Goal: Task Accomplishment & Management: Manage account settings

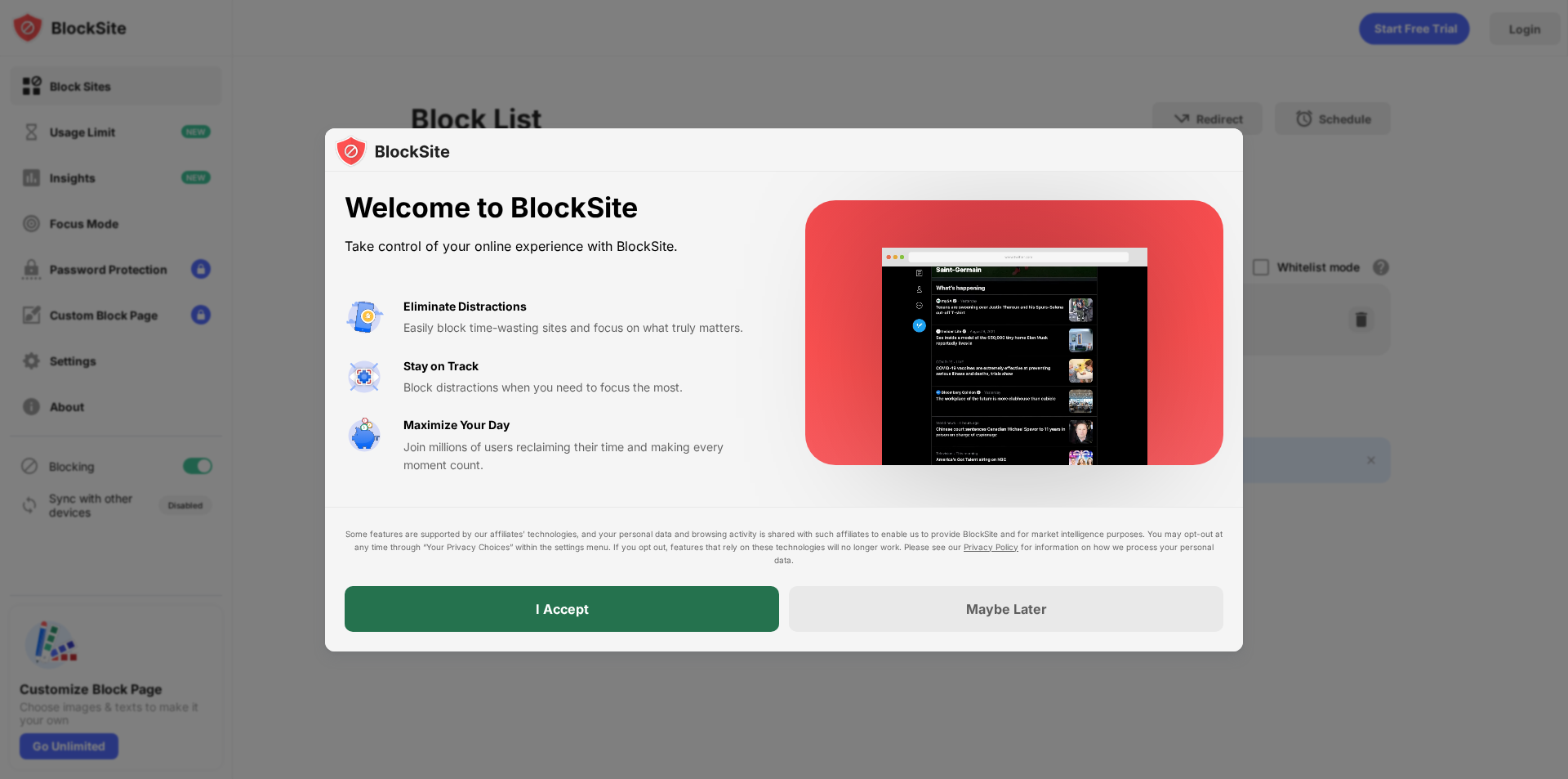
click at [595, 616] on div "I Accept" at bounding box center [561, 609] width 434 height 46
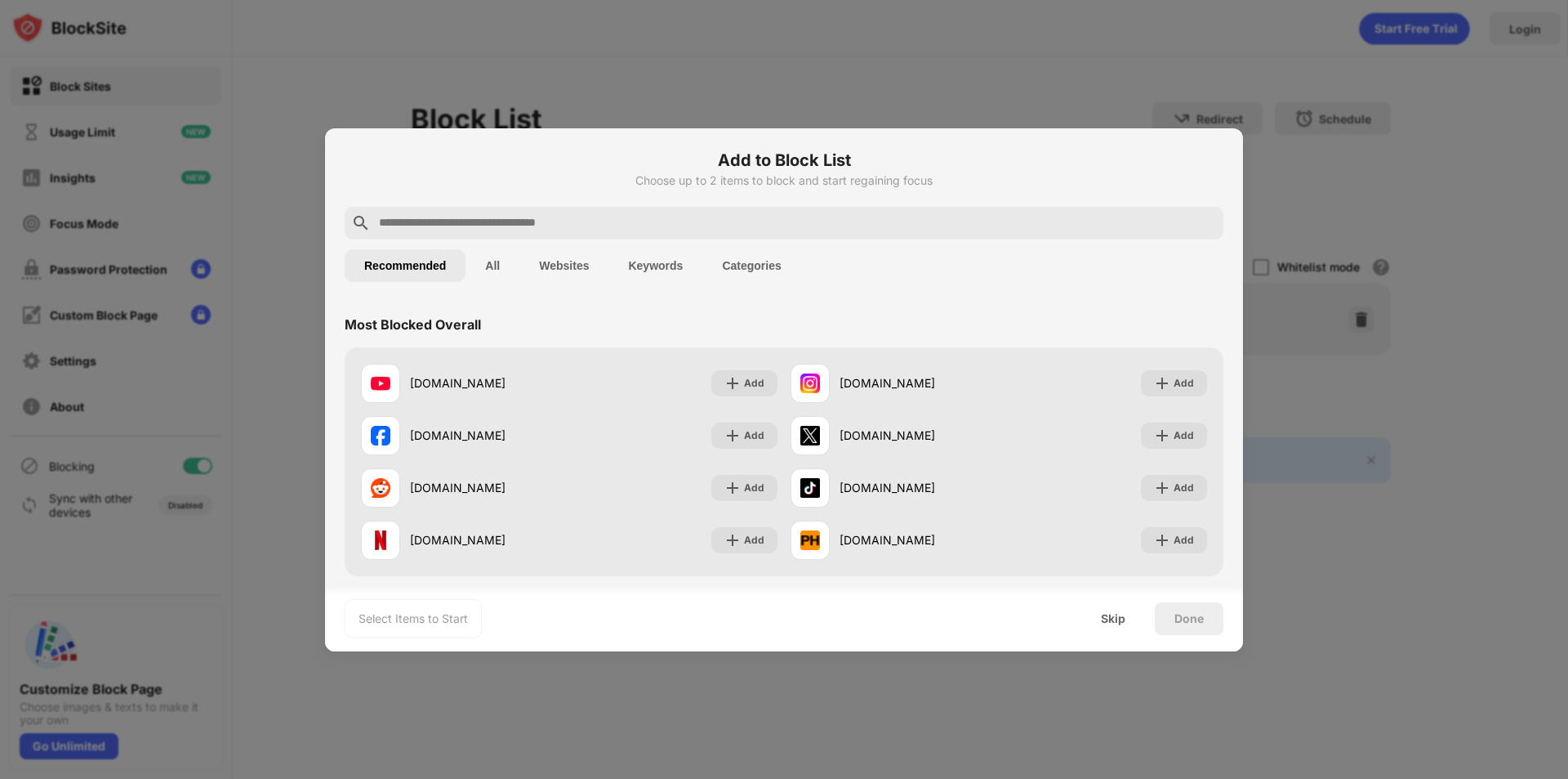
click at [562, 207] on div at bounding box center [783, 223] width 879 height 33
click at [561, 221] on input "text" at bounding box center [797, 223] width 840 height 20
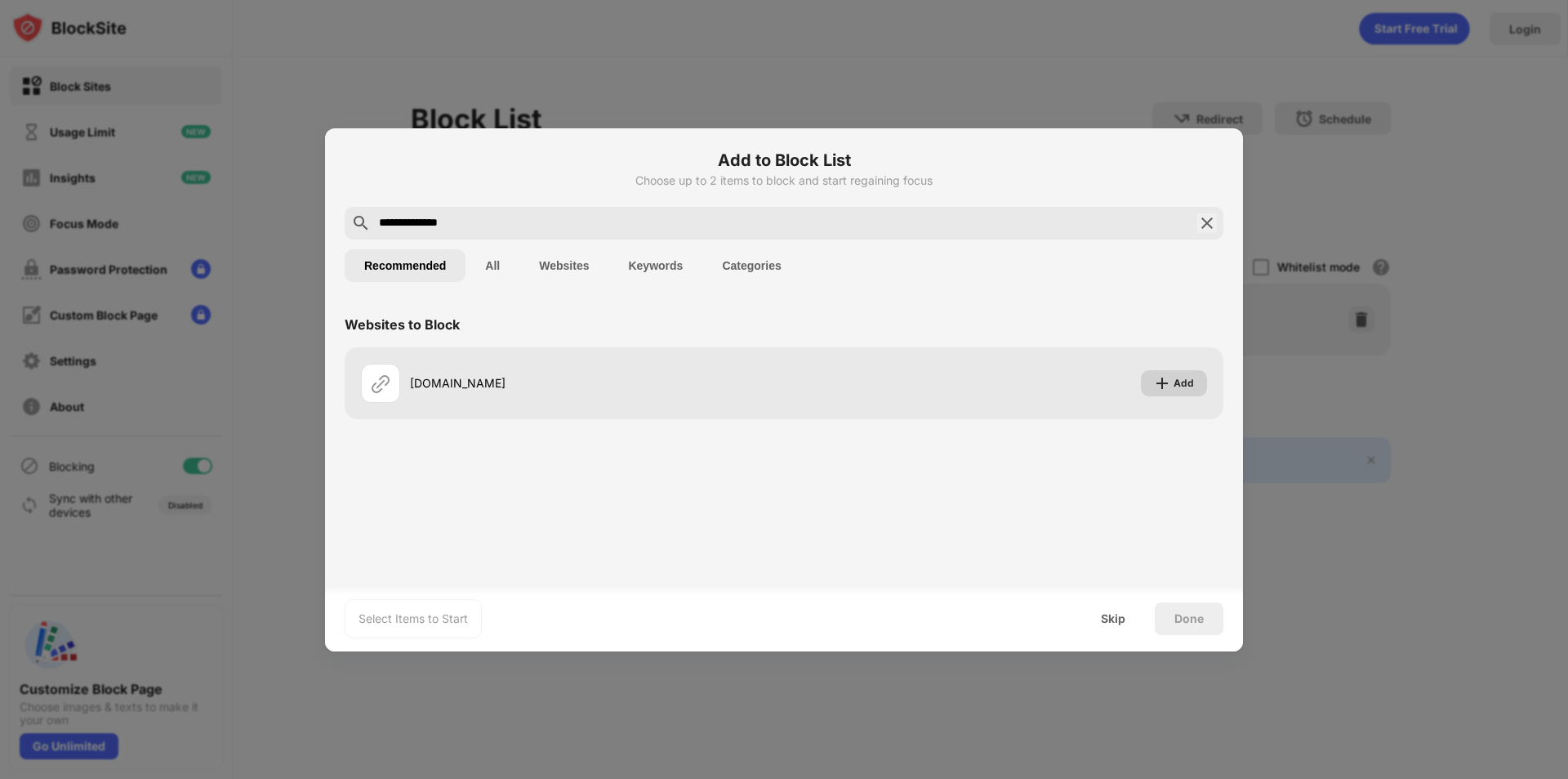
type input "**********"
click at [1216, 384] on div "roblox.com Add" at bounding box center [783, 383] width 879 height 72
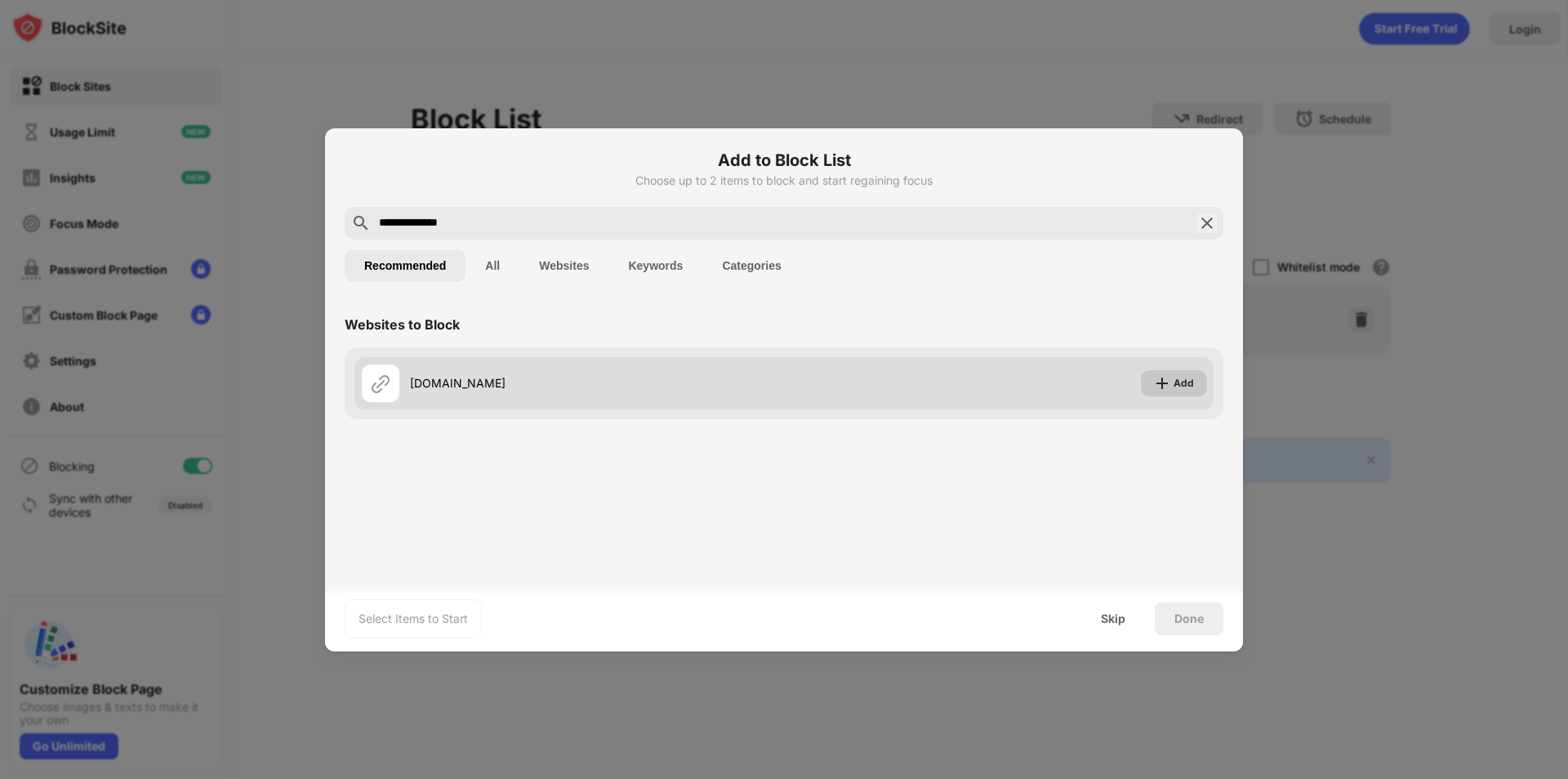
click at [1161, 384] on img at bounding box center [1162, 384] width 16 height 16
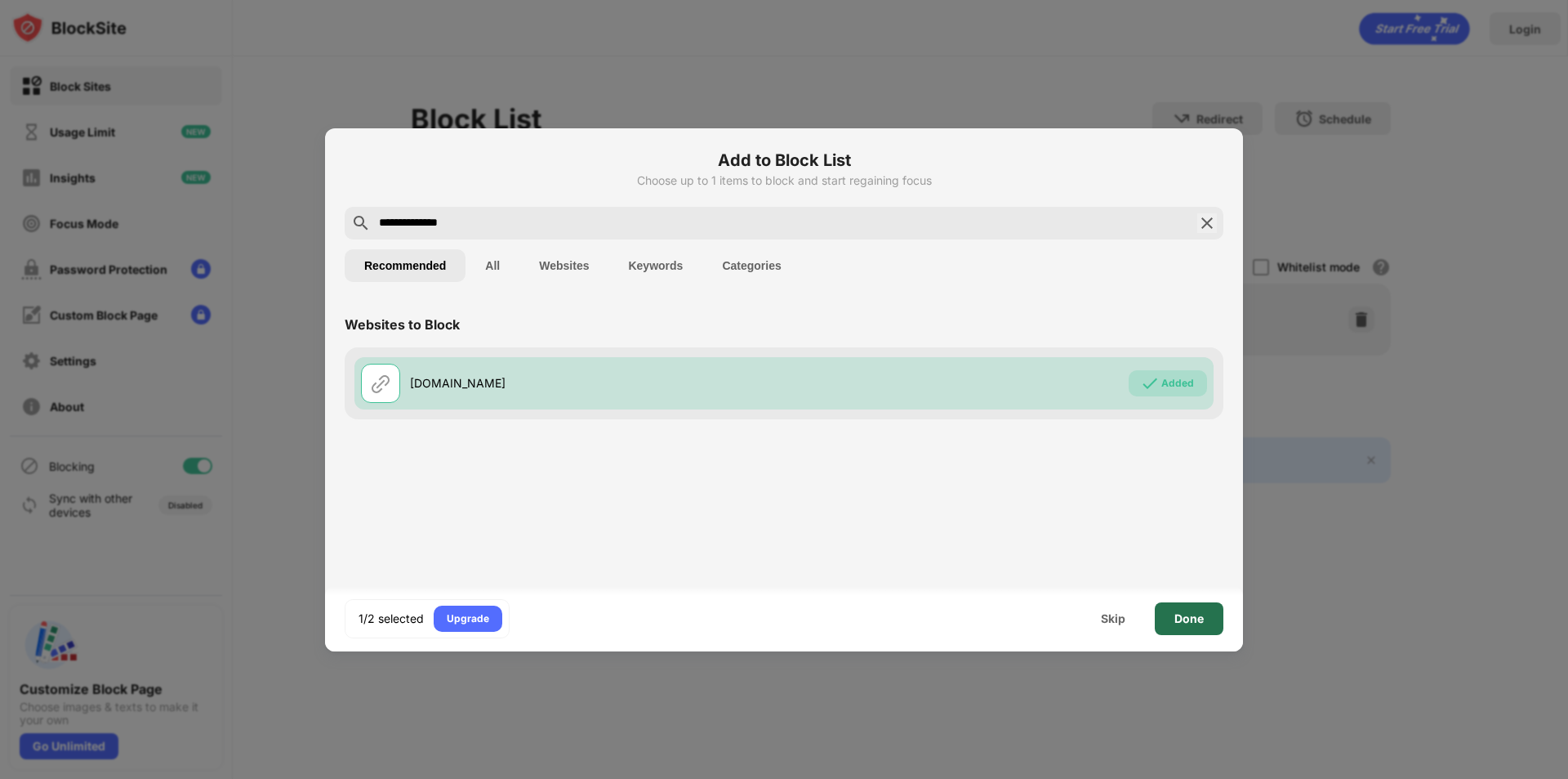
click at [1192, 620] on div "Done" at bounding box center [1189, 619] width 29 height 13
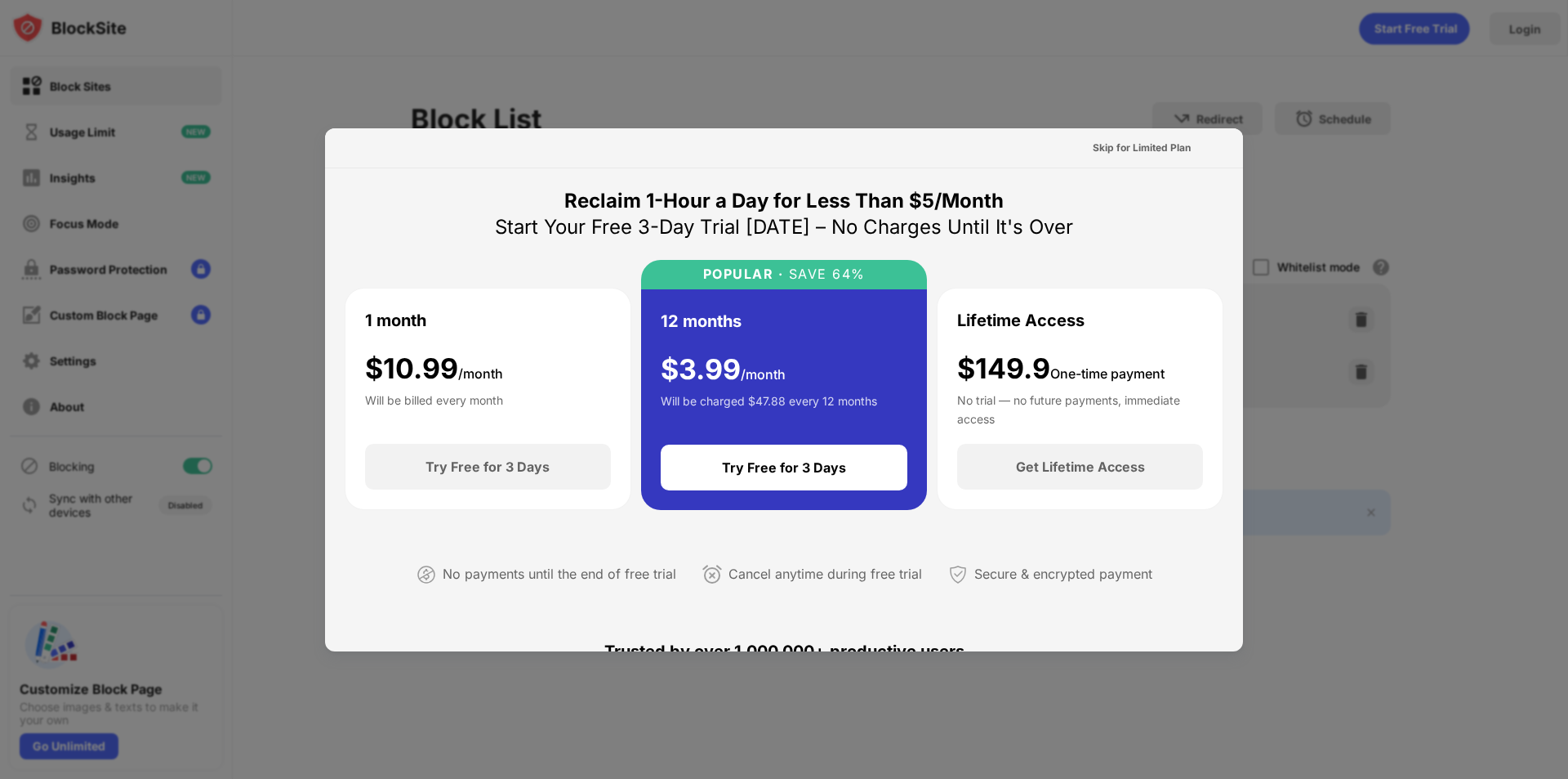
click at [1402, 425] on div at bounding box center [784, 389] width 1568 height 779
click at [1125, 151] on div "Skip for Limited Plan" at bounding box center [1142, 148] width 98 height 16
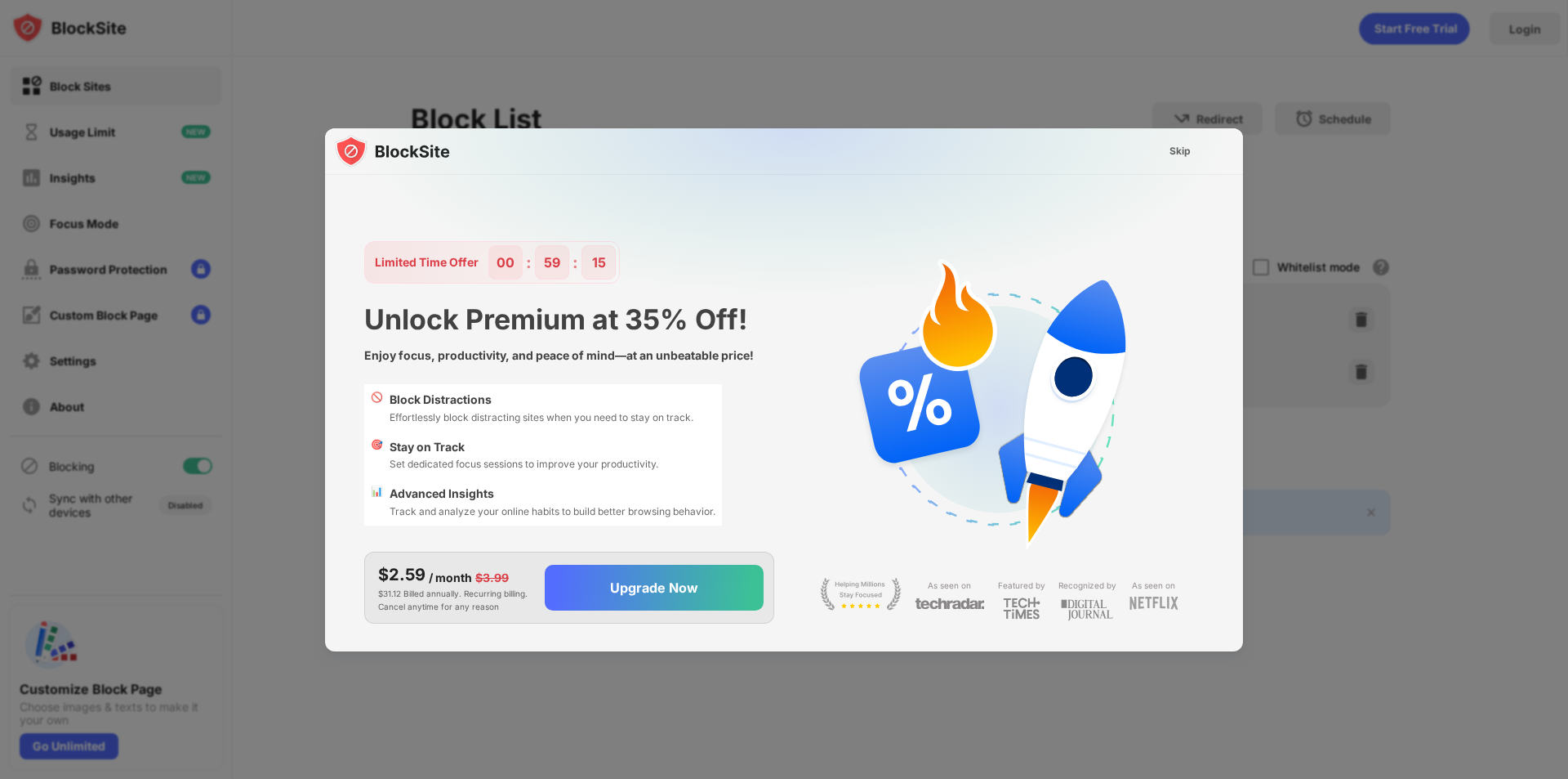
click at [1145, 156] on img at bounding box center [794, 290] width 918 height 323
click at [1169, 155] on div "Skip" at bounding box center [1180, 151] width 47 height 26
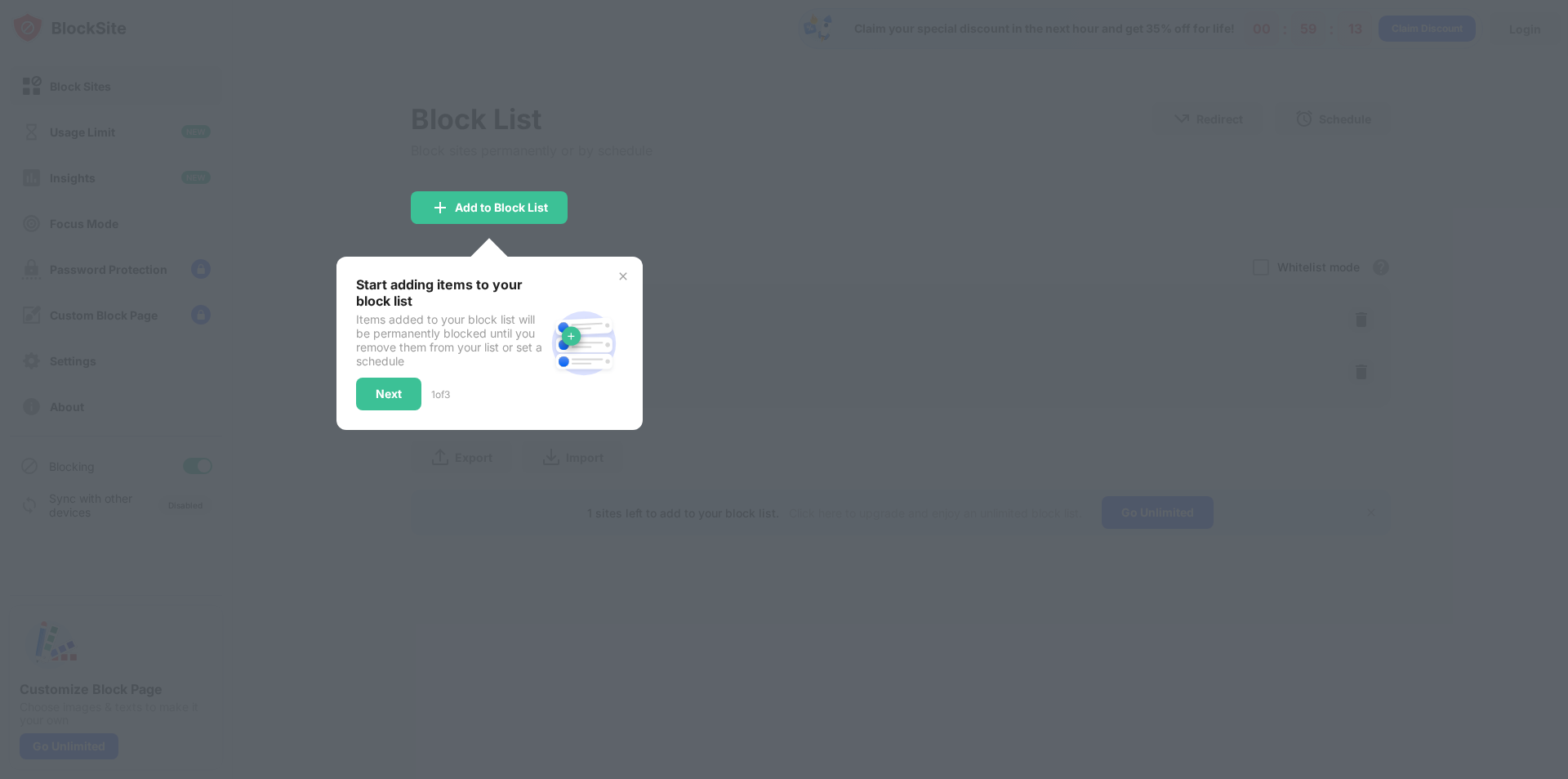
click at [630, 272] on div "Start adding items to your block list Items added to your block list will be pe…" at bounding box center [490, 343] width 306 height 173
click at [617, 274] on img at bounding box center [623, 276] width 13 height 13
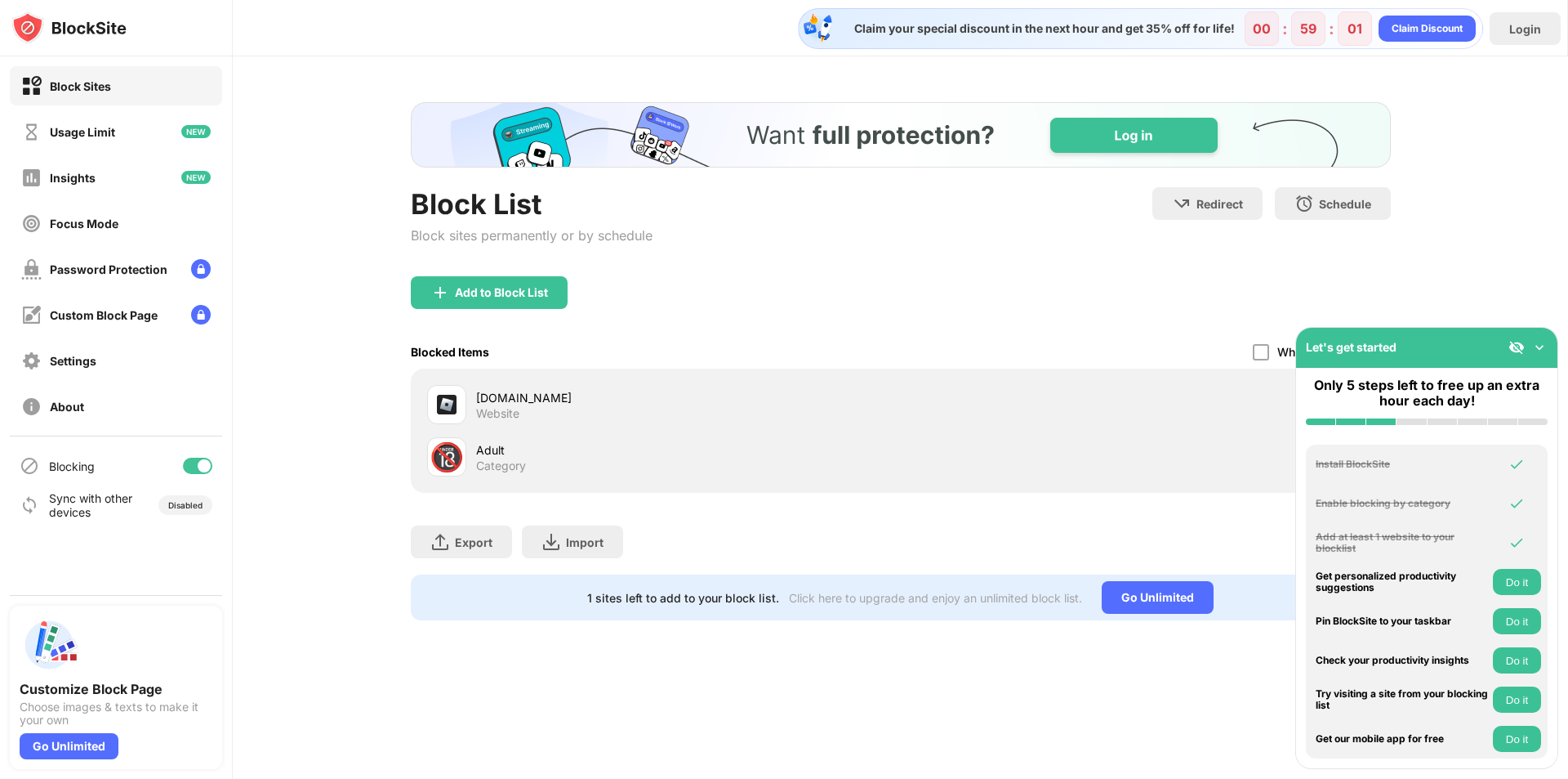
click at [1535, 347] on img at bounding box center [1540, 347] width 16 height 16
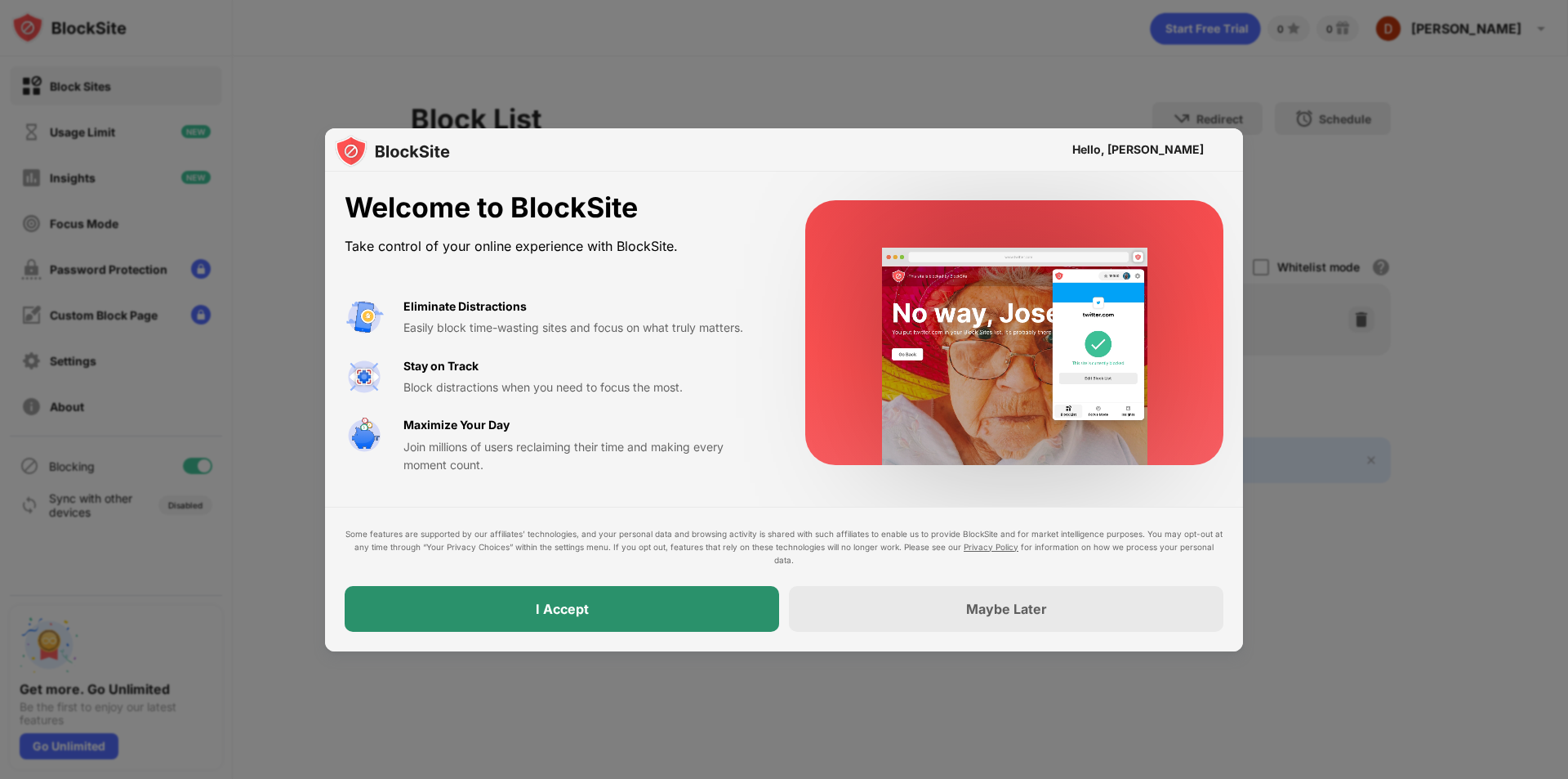
click at [650, 615] on div "I Accept" at bounding box center [561, 609] width 434 height 46
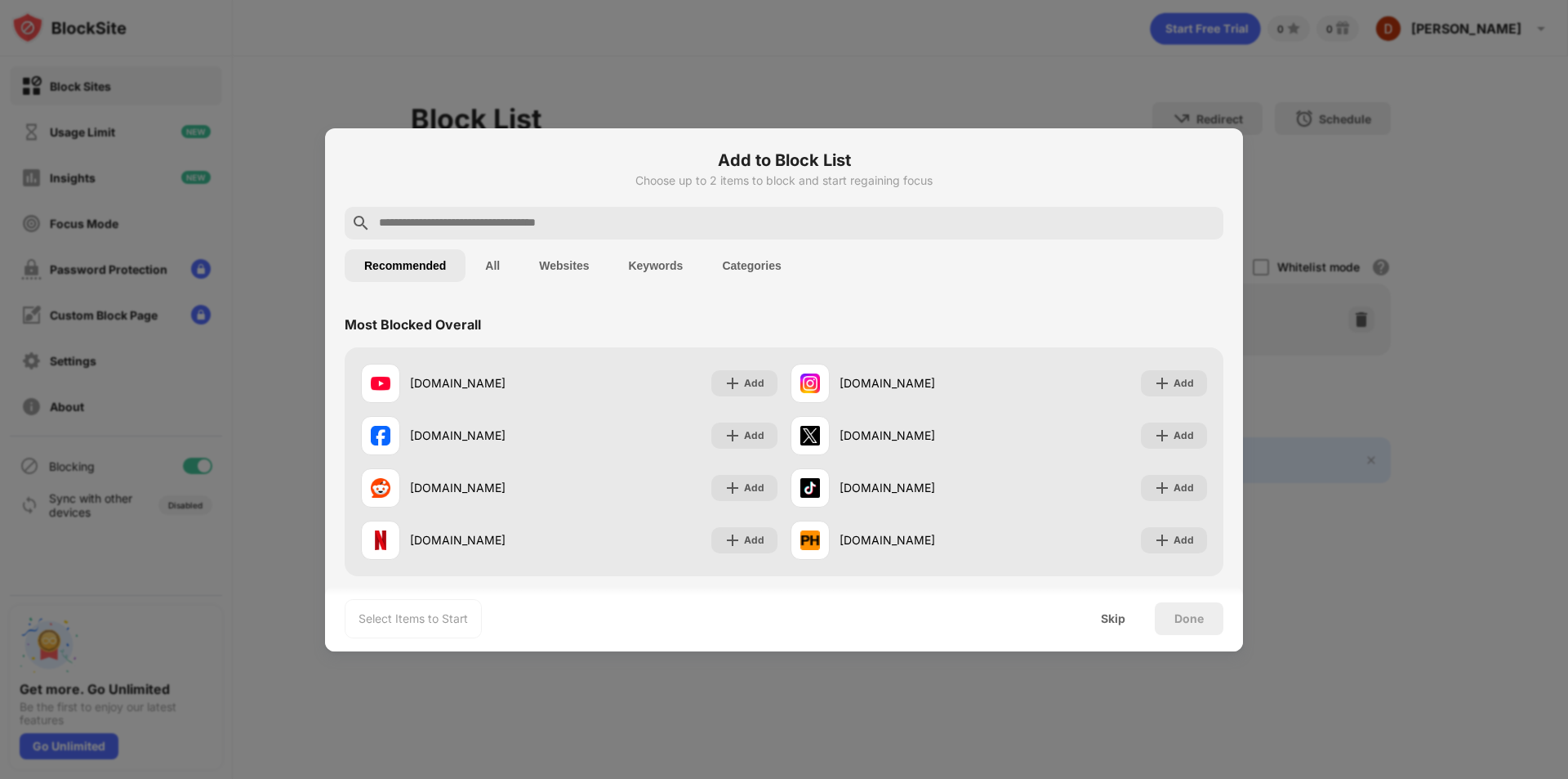
click at [531, 227] on input "text" at bounding box center [797, 223] width 840 height 20
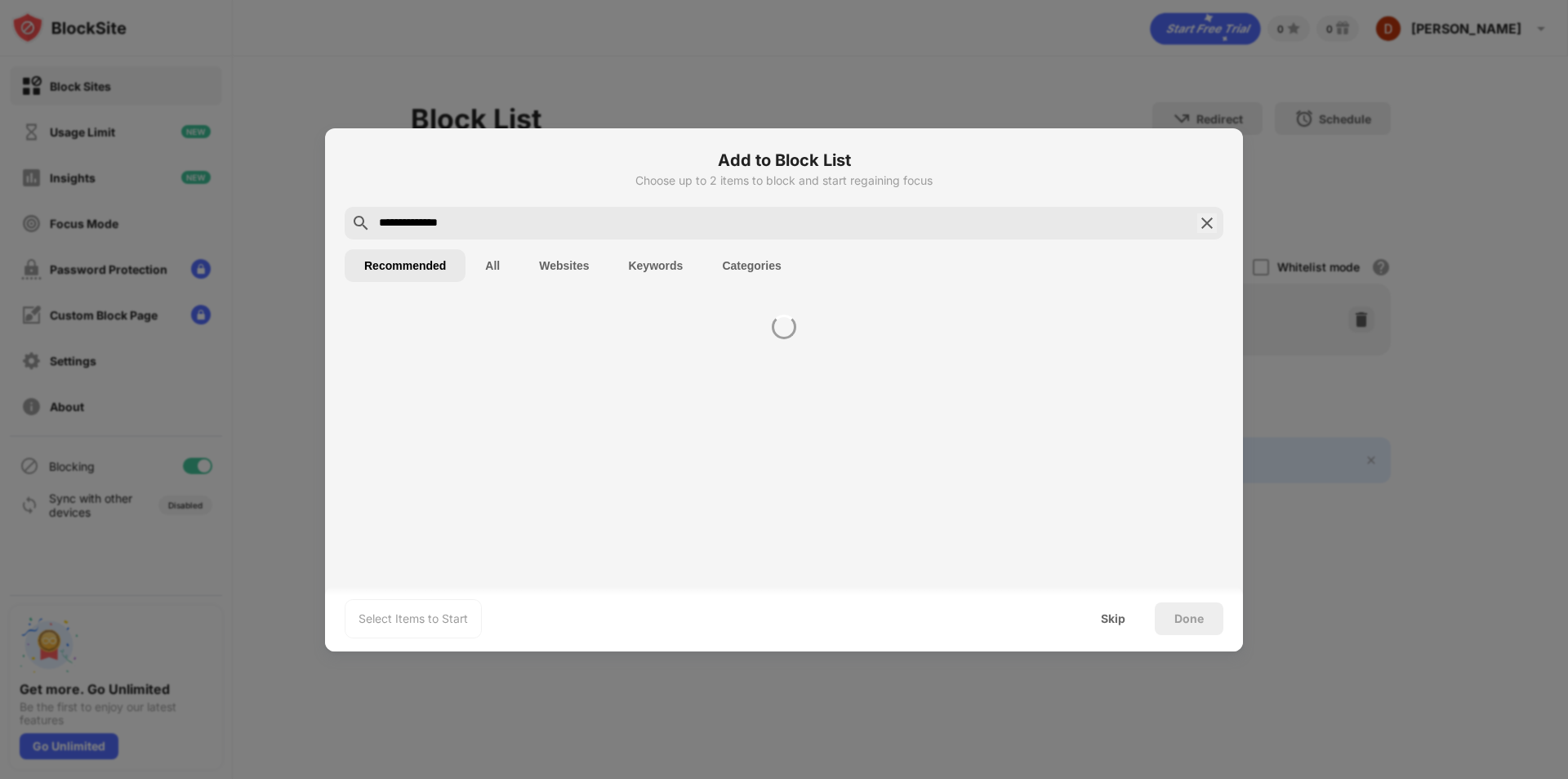
type input "**********"
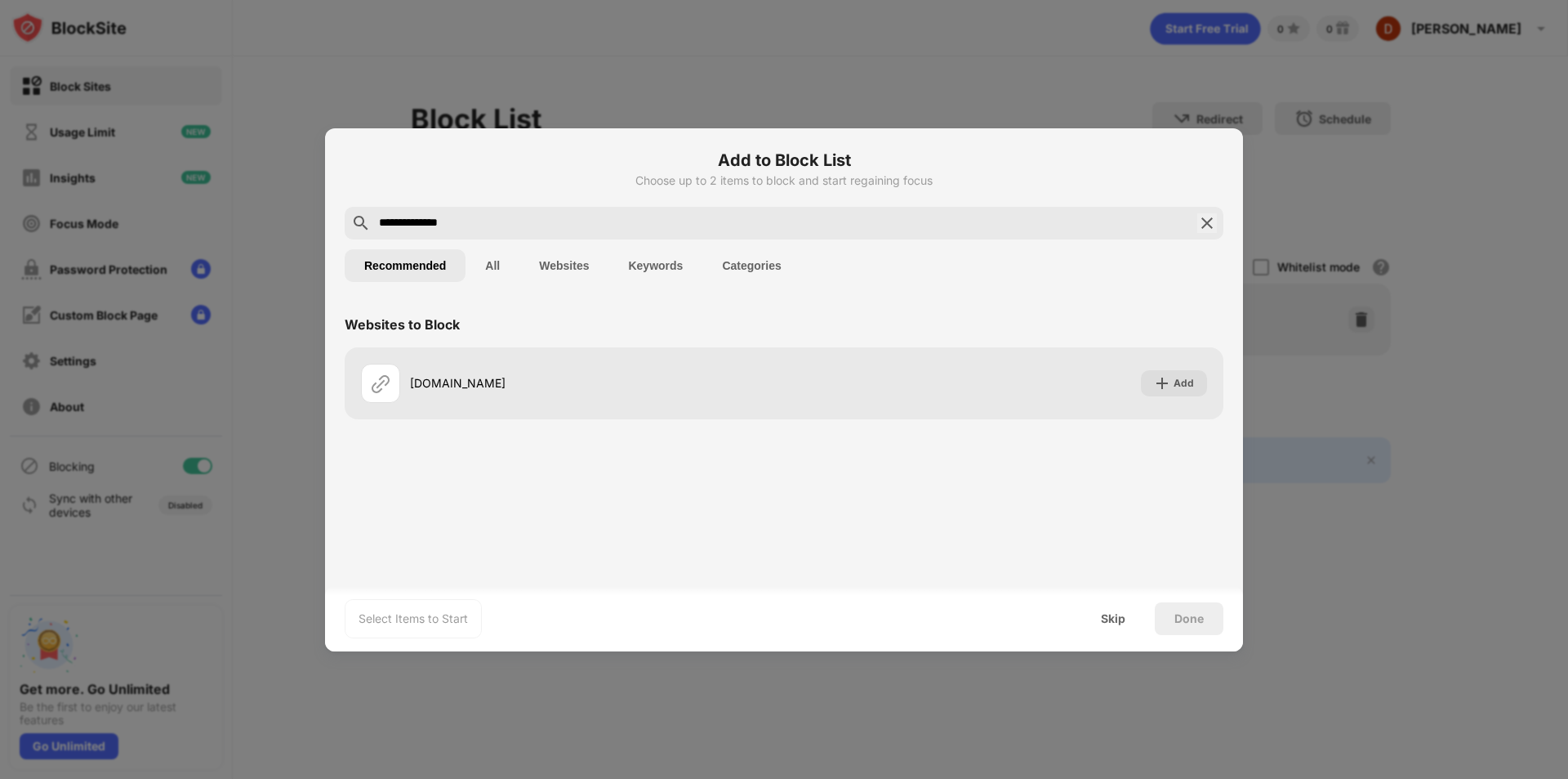
click at [965, 315] on div "Websites to Block" at bounding box center [783, 324] width 879 height 46
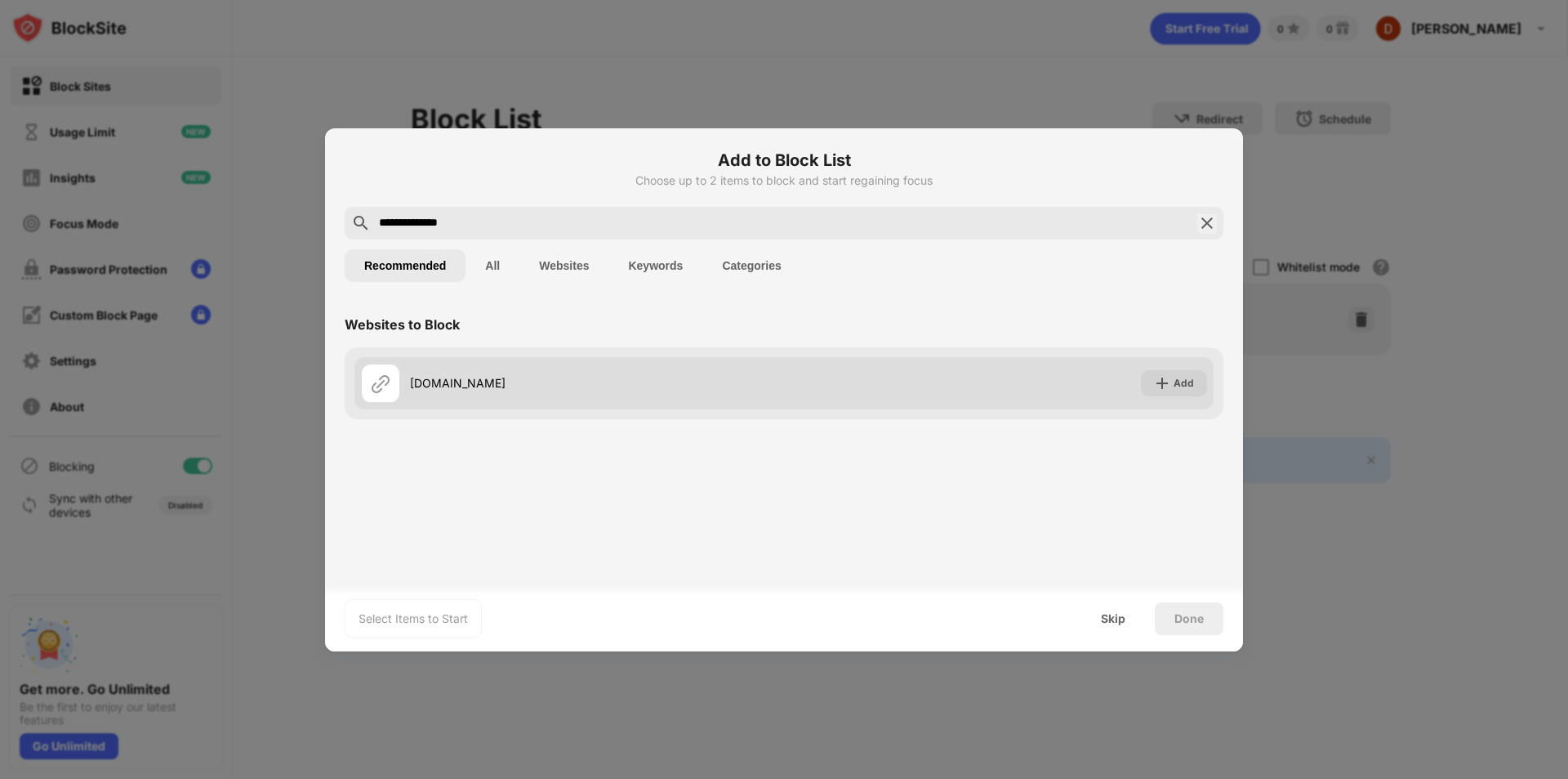
click at [955, 393] on div "roblox.com Add" at bounding box center [784, 383] width 860 height 52
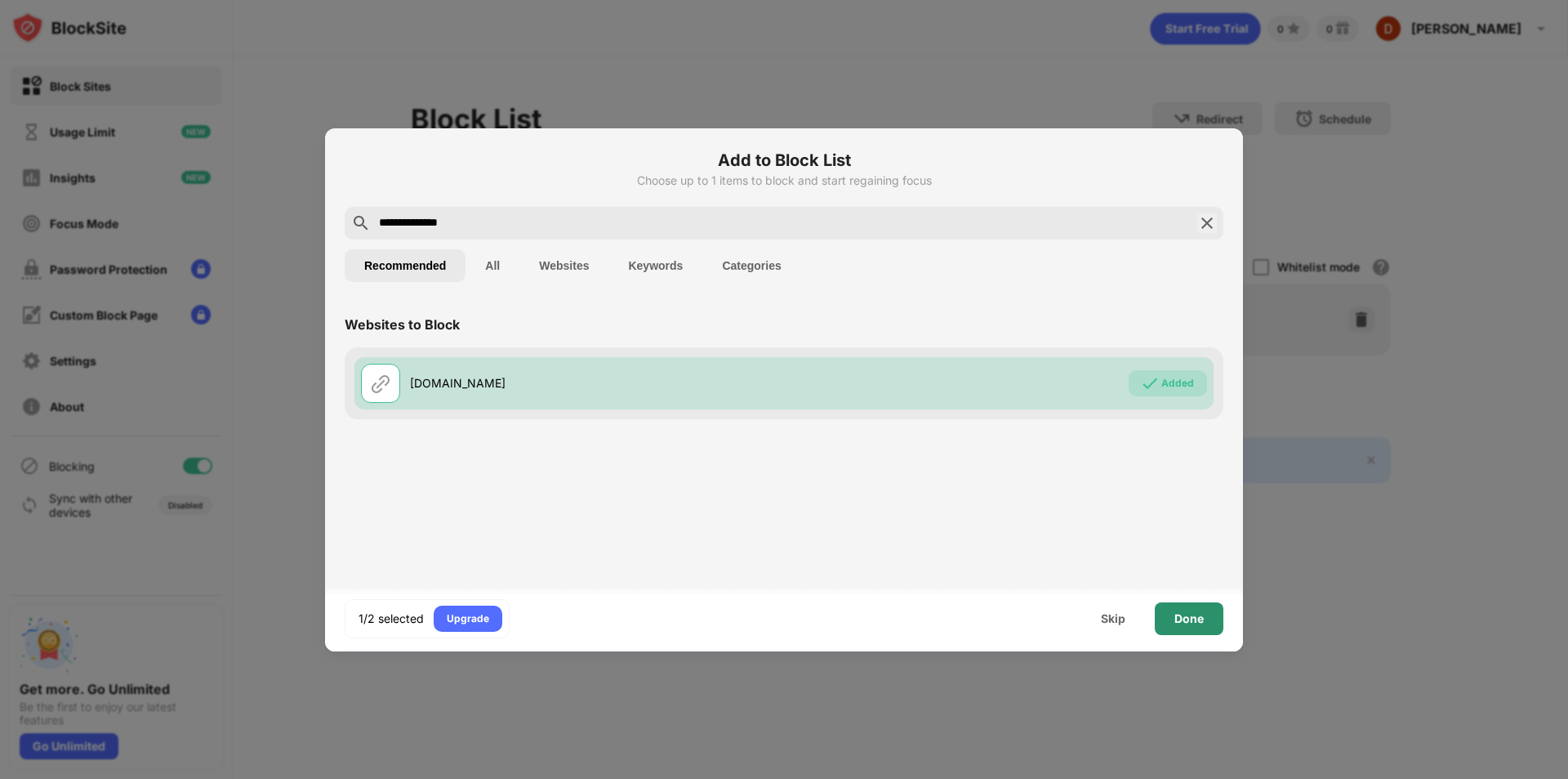
click at [1209, 630] on div "Done" at bounding box center [1188, 619] width 68 height 33
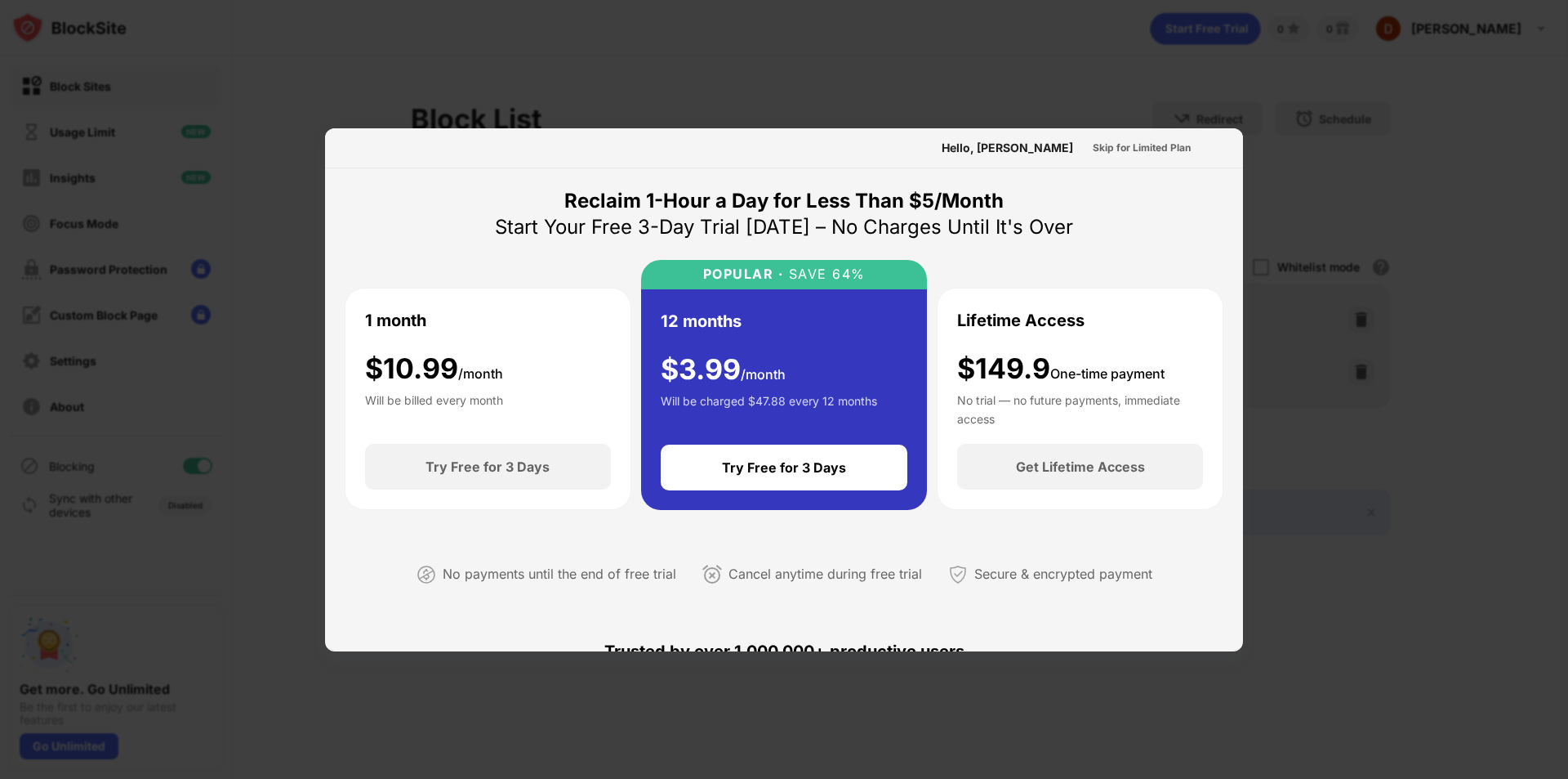
click at [1166, 368] on div "$149.9 One-time payment No trial — no future payments, immediate access" at bounding box center [1080, 389] width 246 height 73
click at [1154, 147] on div "Skip for Limited Plan" at bounding box center [1142, 148] width 98 height 16
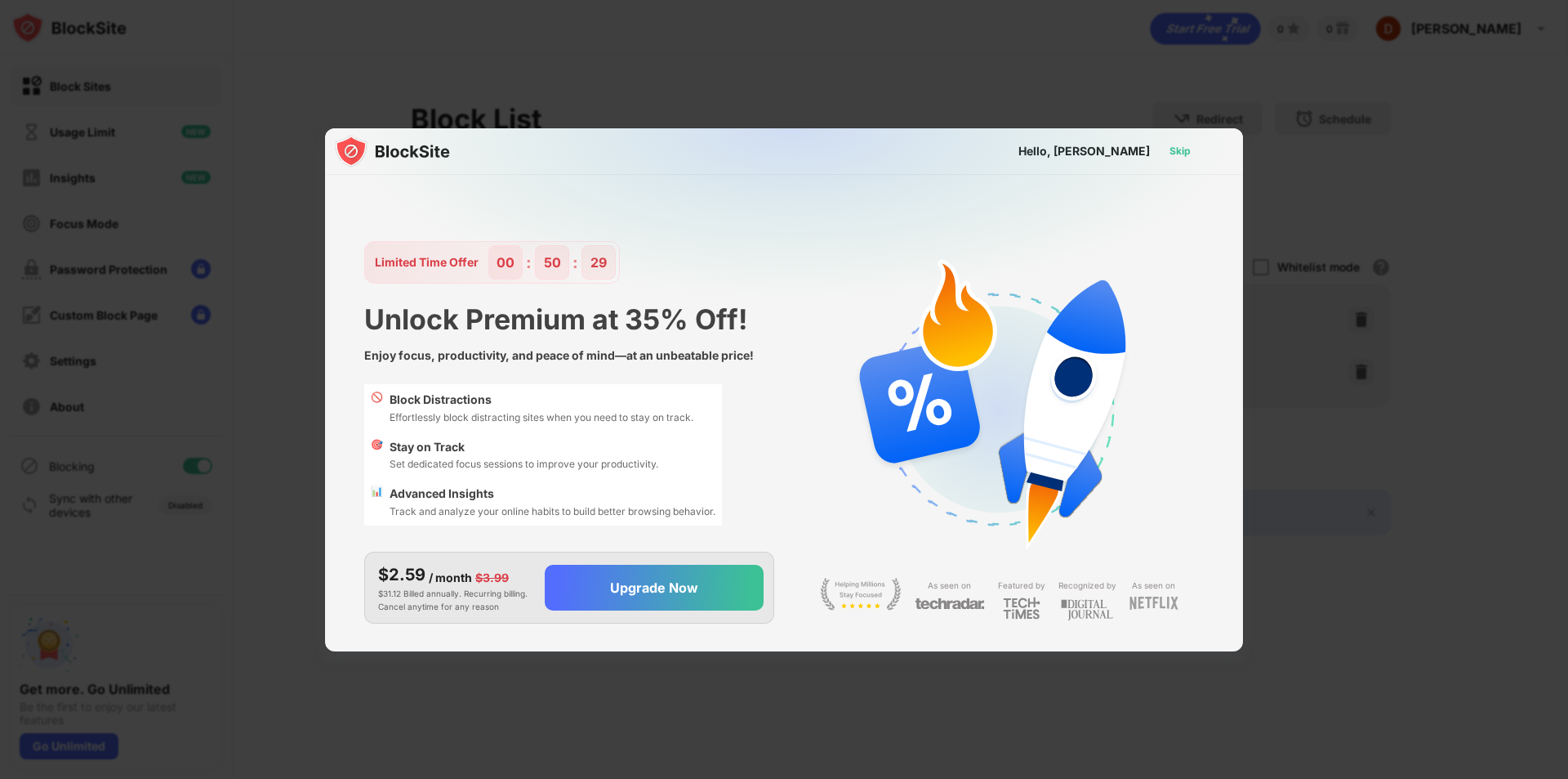
click at [1174, 148] on div "Skip" at bounding box center [1179, 151] width 21 height 16
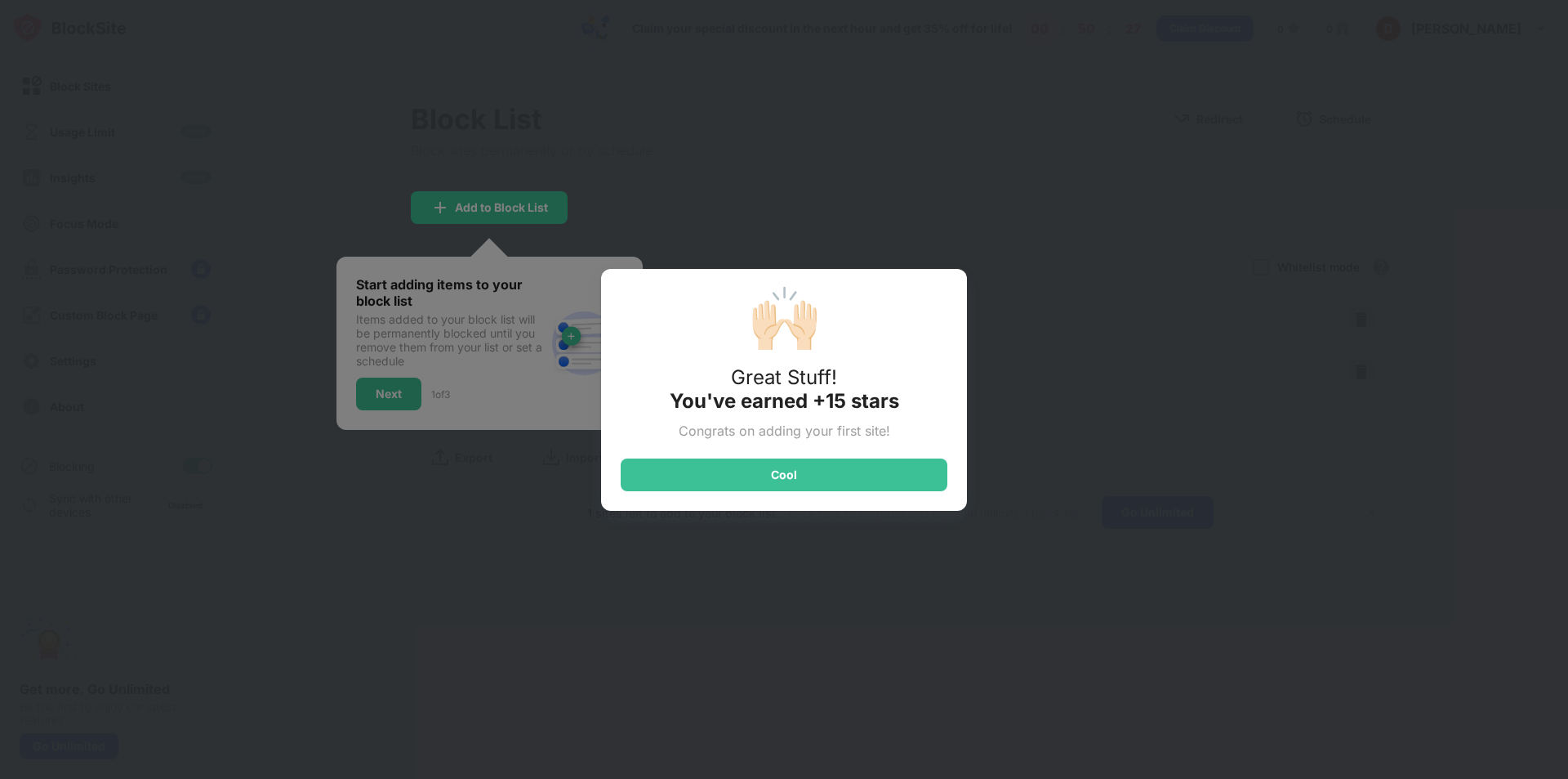
click at [885, 472] on div "Cool" at bounding box center [784, 475] width 327 height 33
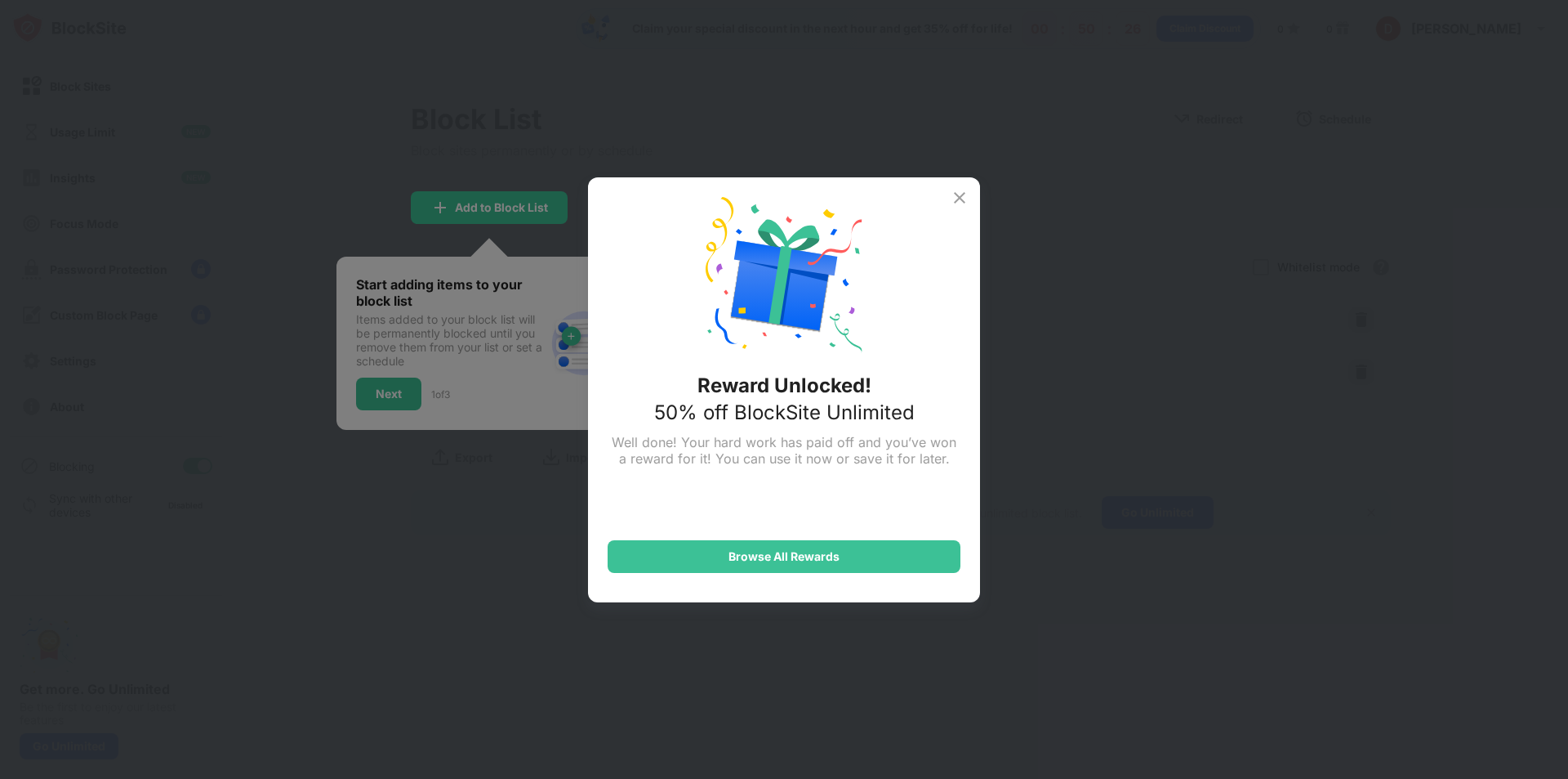
click at [390, 393] on div "Reward Unlocked! 50% off BlockSite Unlimited Well done! Your hard work has paid…" at bounding box center [784, 389] width 1568 height 779
click at [1057, 658] on div "Reward Unlocked! 50% off BlockSite Unlimited Well done! Your hard work has paid…" at bounding box center [784, 389] width 1568 height 779
click at [872, 573] on div "Reward Unlocked! 50% off BlockSite Unlimited Well done! Your hard work has paid…" at bounding box center [784, 390] width 392 height 425
click at [865, 557] on div "Browse All Rewards" at bounding box center [783, 557] width 352 height 33
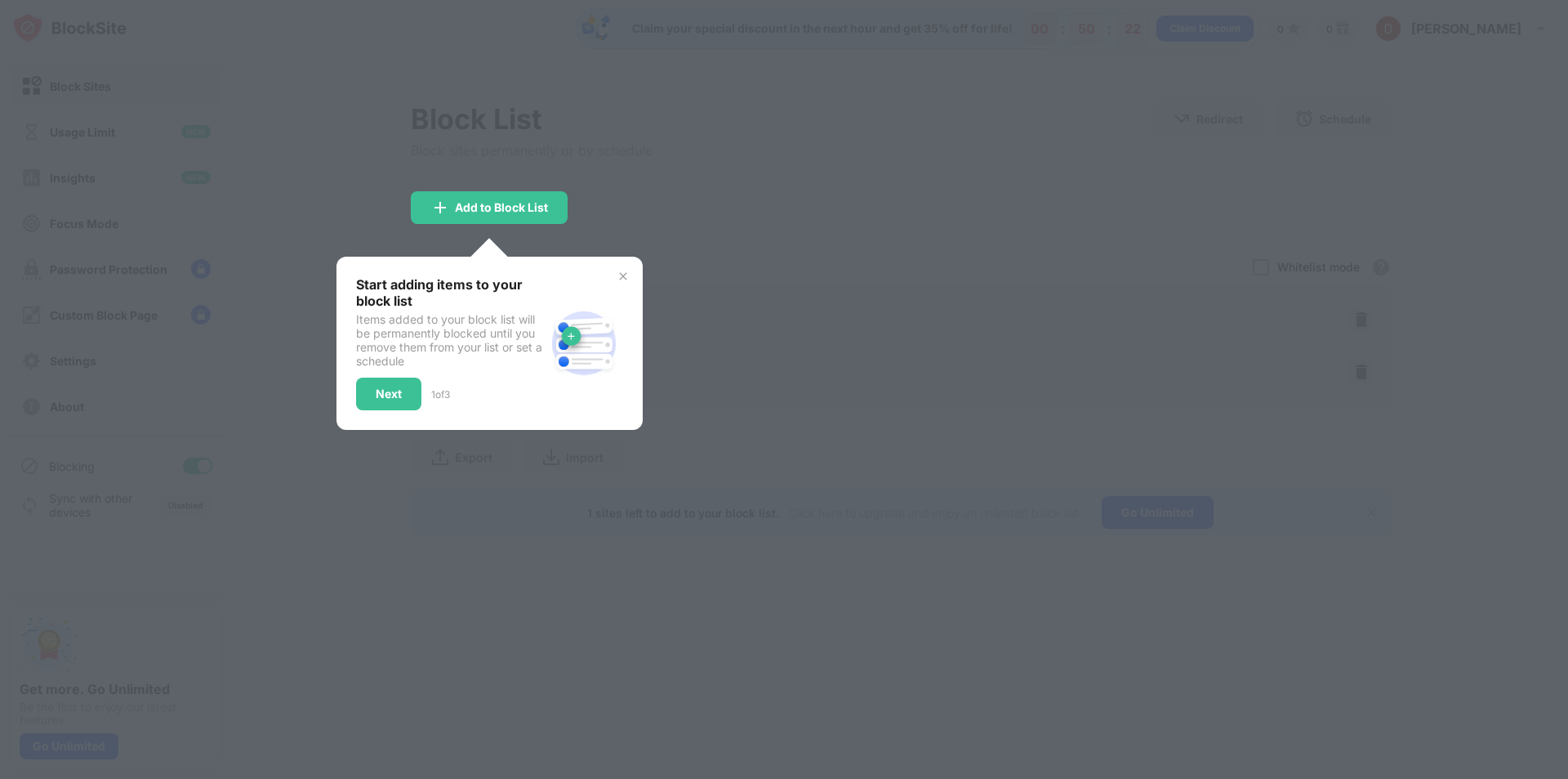
click at [638, 275] on div "Start adding items to your block list Items added to your block list will be pe…" at bounding box center [490, 343] width 306 height 173
drag, startPoint x: 616, startPoint y: 266, endPoint x: 629, endPoint y: 270, distance: 13.6
click at [626, 269] on div "Start adding items to your block list Items added to your block list will be pe…" at bounding box center [490, 343] width 306 height 173
click at [626, 280] on img at bounding box center [623, 276] width 13 height 13
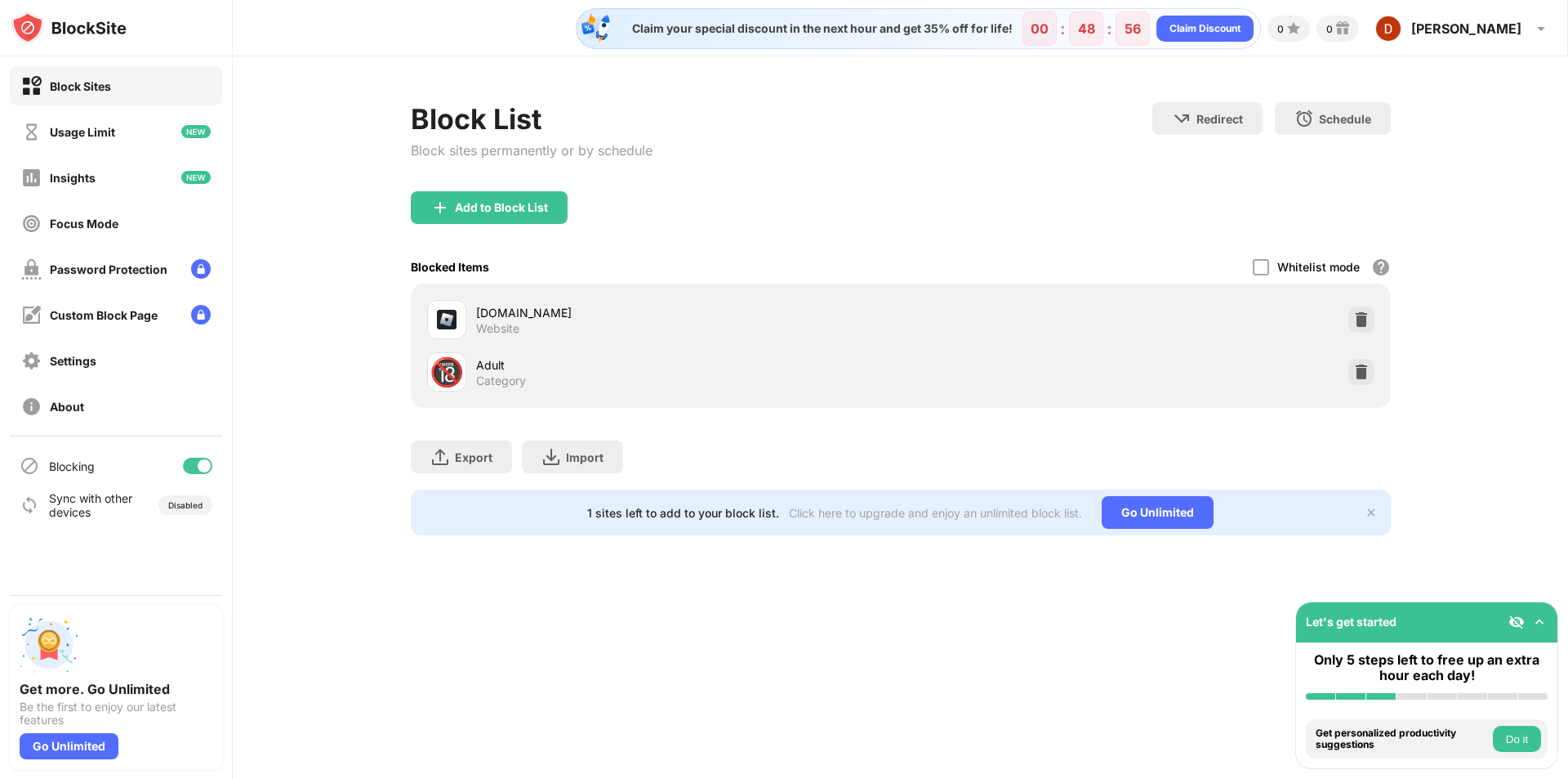
click at [1522, 743] on button "Do it" at bounding box center [1517, 738] width 48 height 26
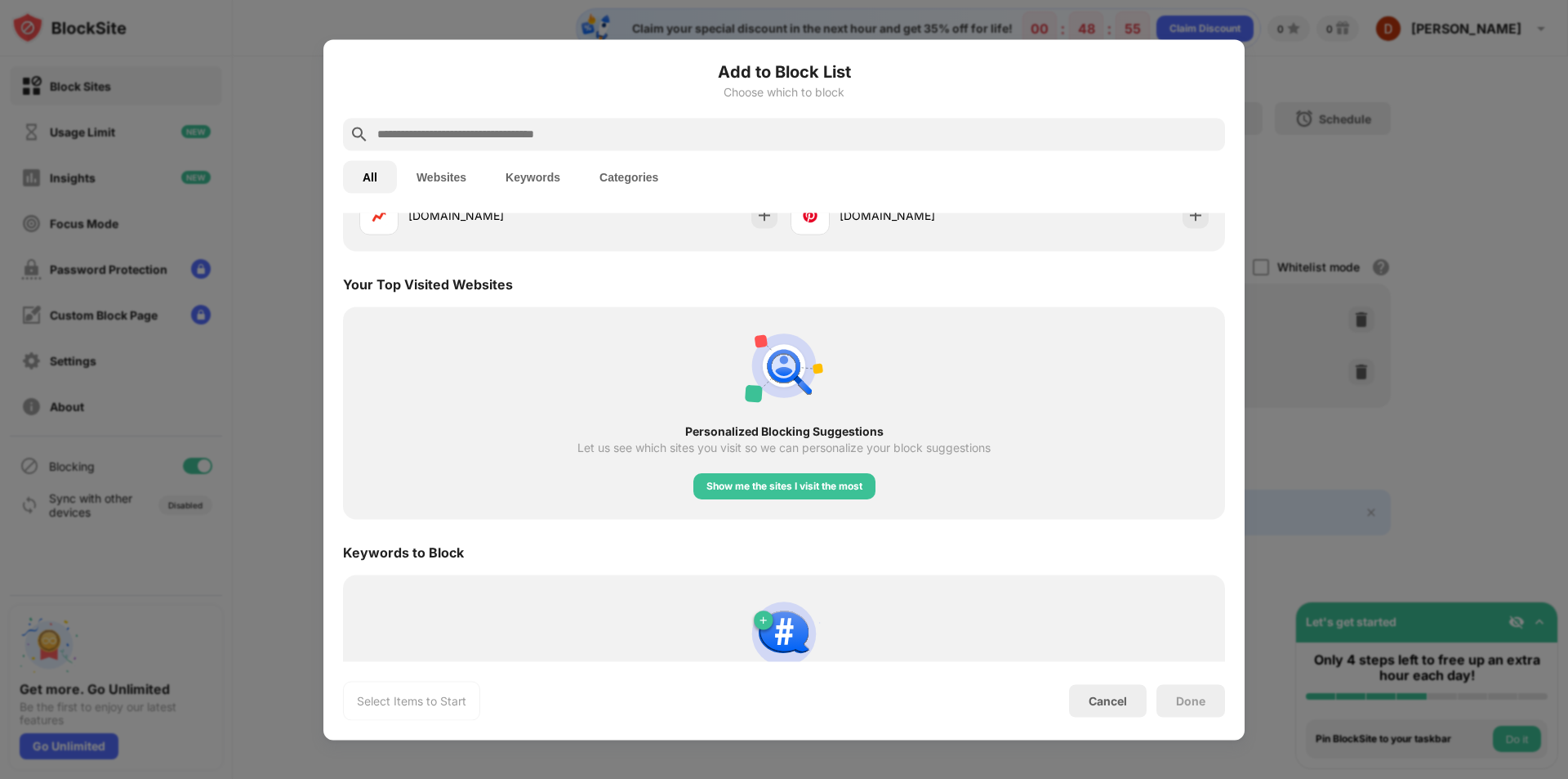
scroll to position [569, 0]
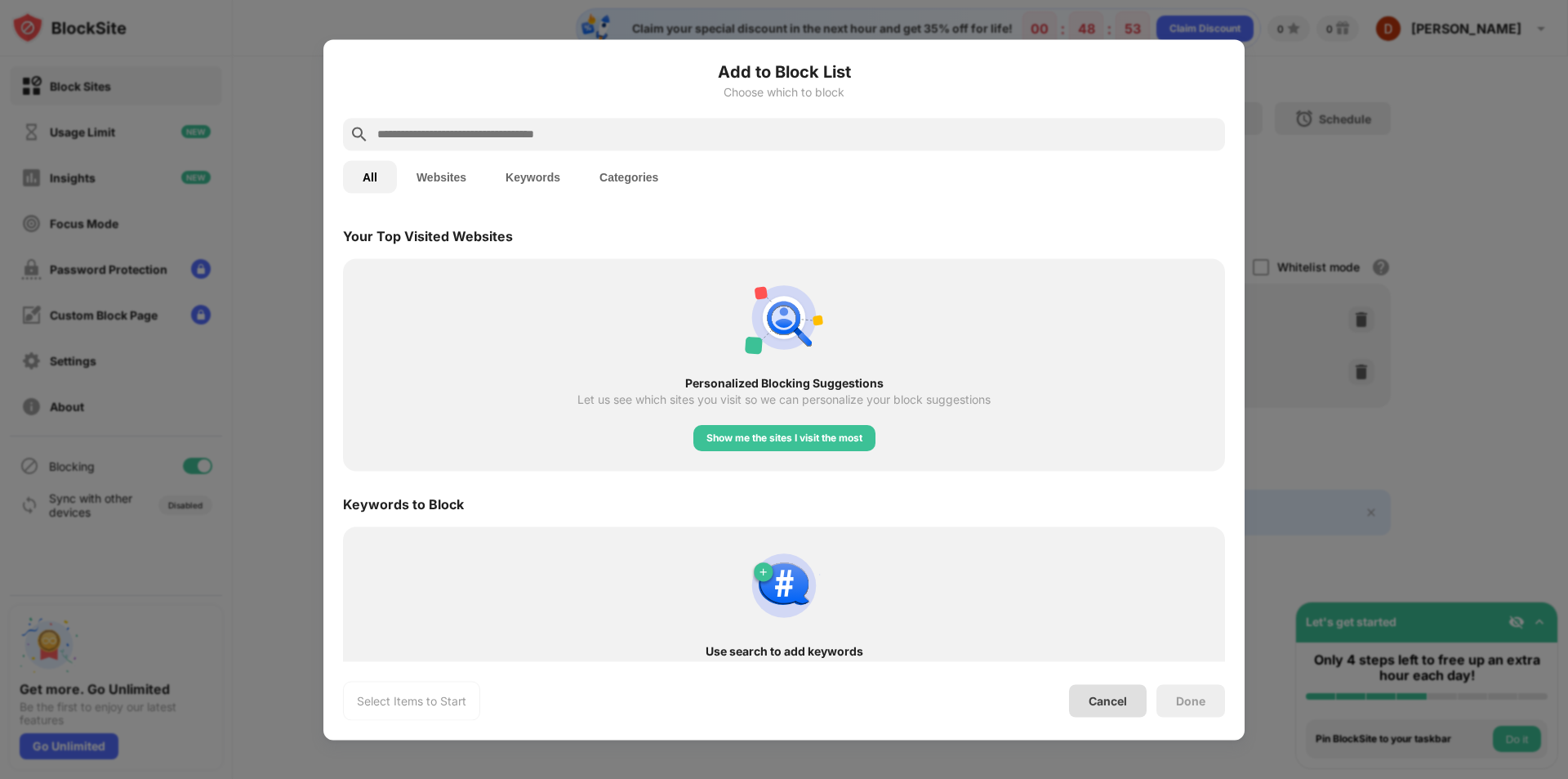
click at [1121, 704] on div "Cancel" at bounding box center [1108, 700] width 38 height 14
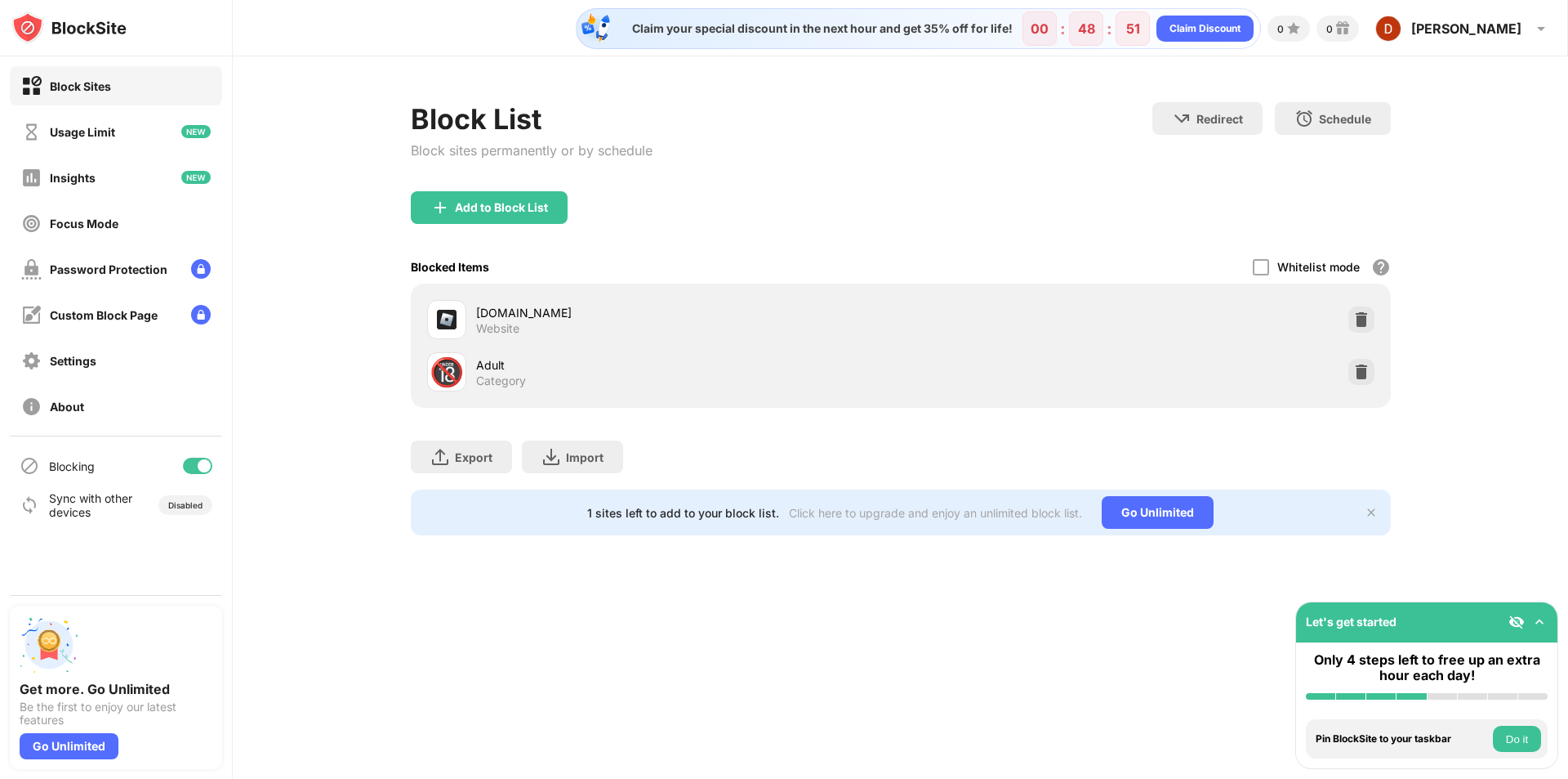
click at [1511, 737] on button "Do it" at bounding box center [1517, 738] width 48 height 26
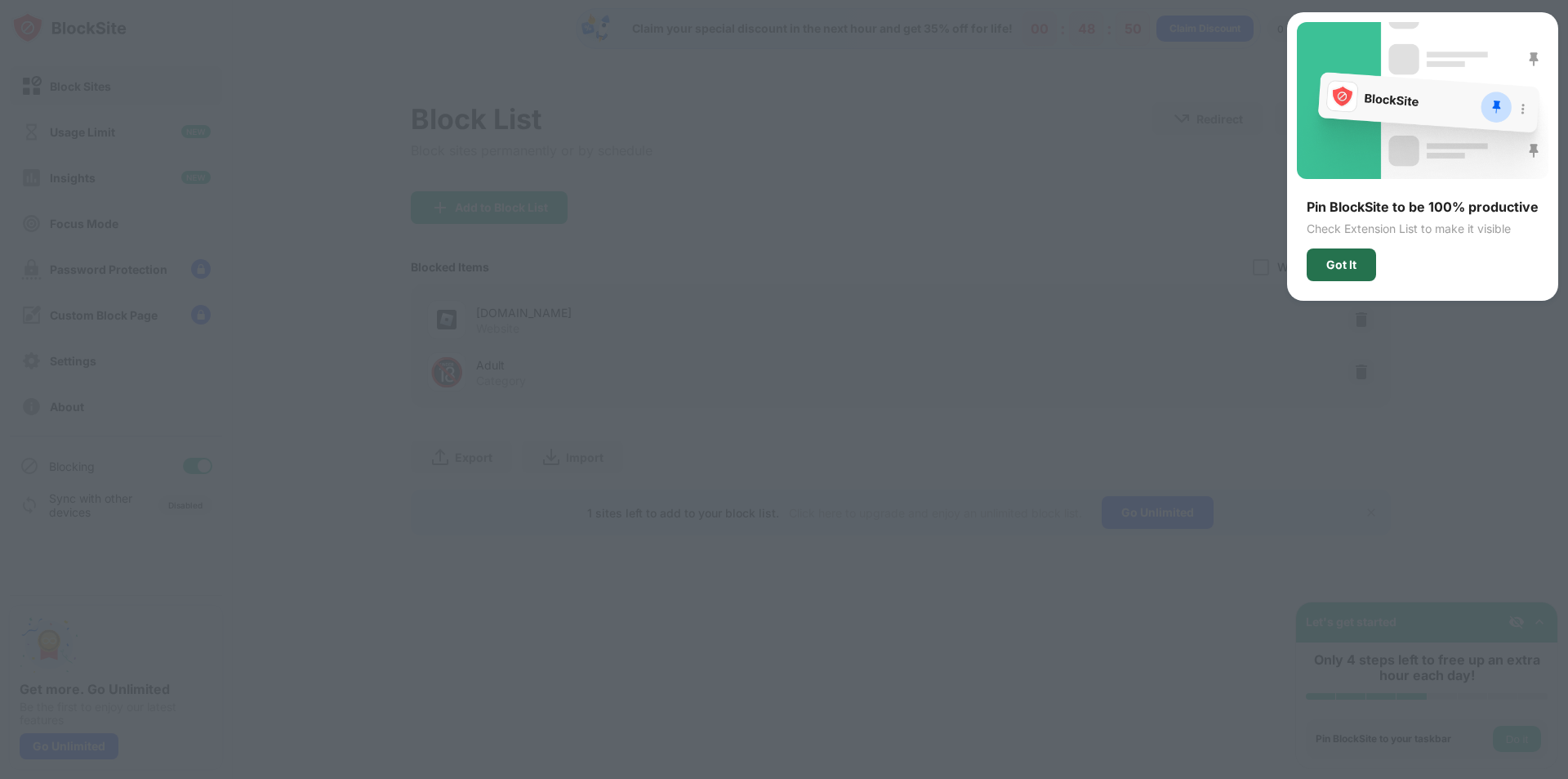
click at [1356, 268] on div "Got It" at bounding box center [1341, 264] width 30 height 13
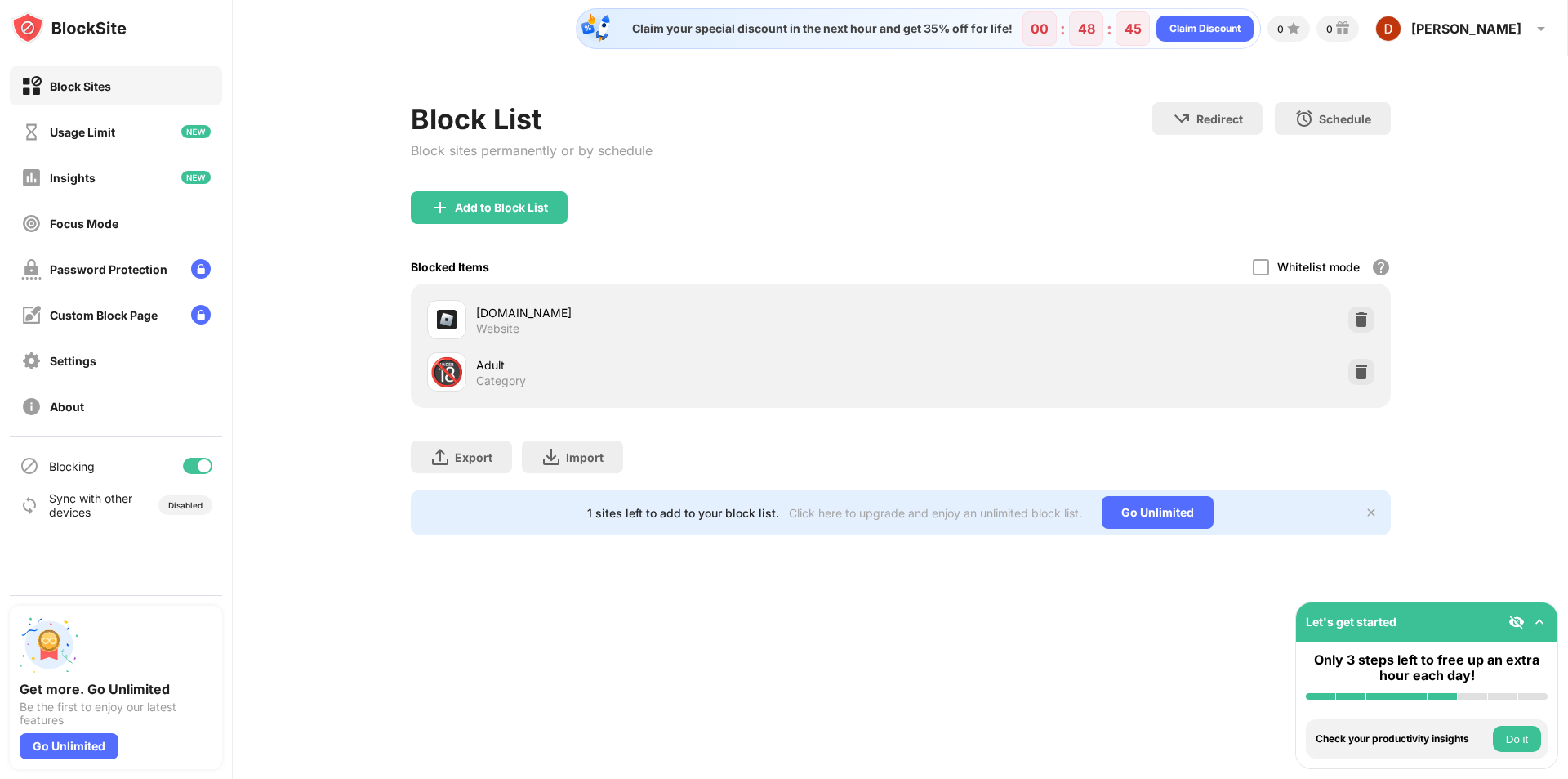
click at [1503, 738] on button "Do it" at bounding box center [1517, 738] width 48 height 26
